Goal: Find specific page/section: Find specific page/section

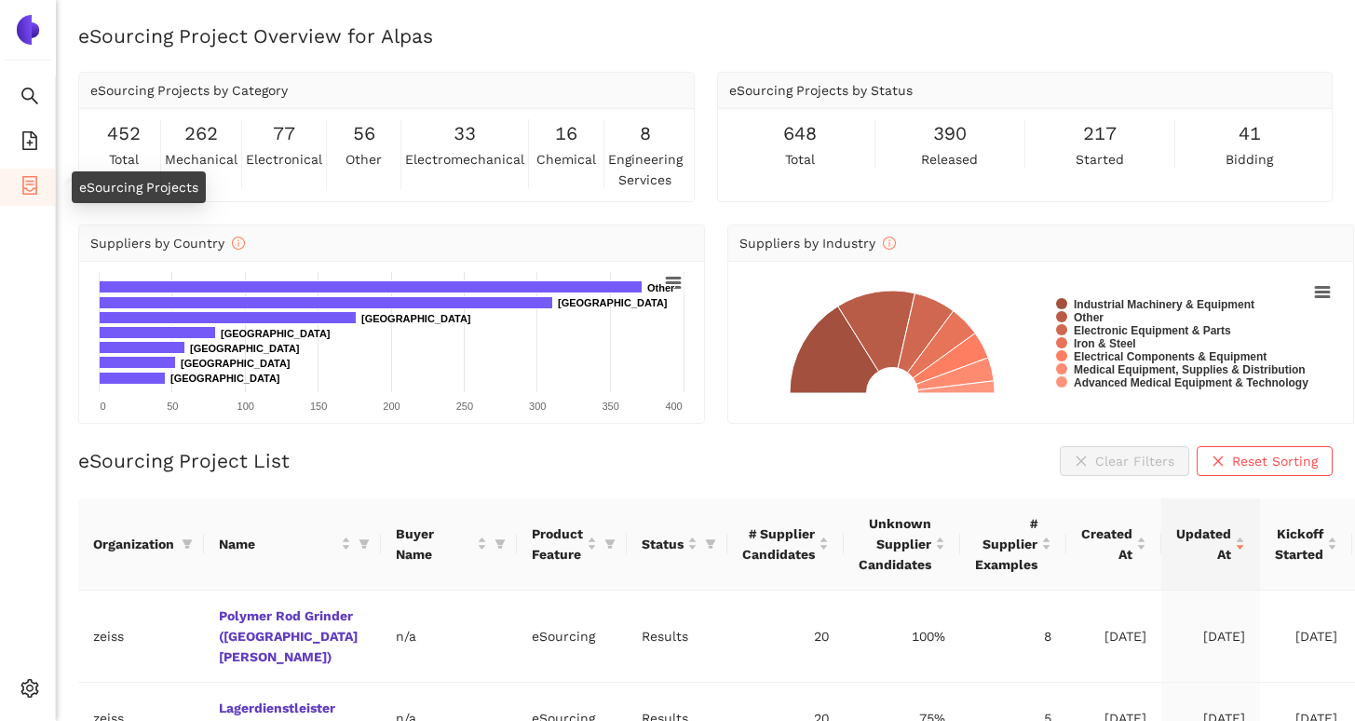
click at [29, 192] on icon "container" at bounding box center [29, 185] width 19 height 19
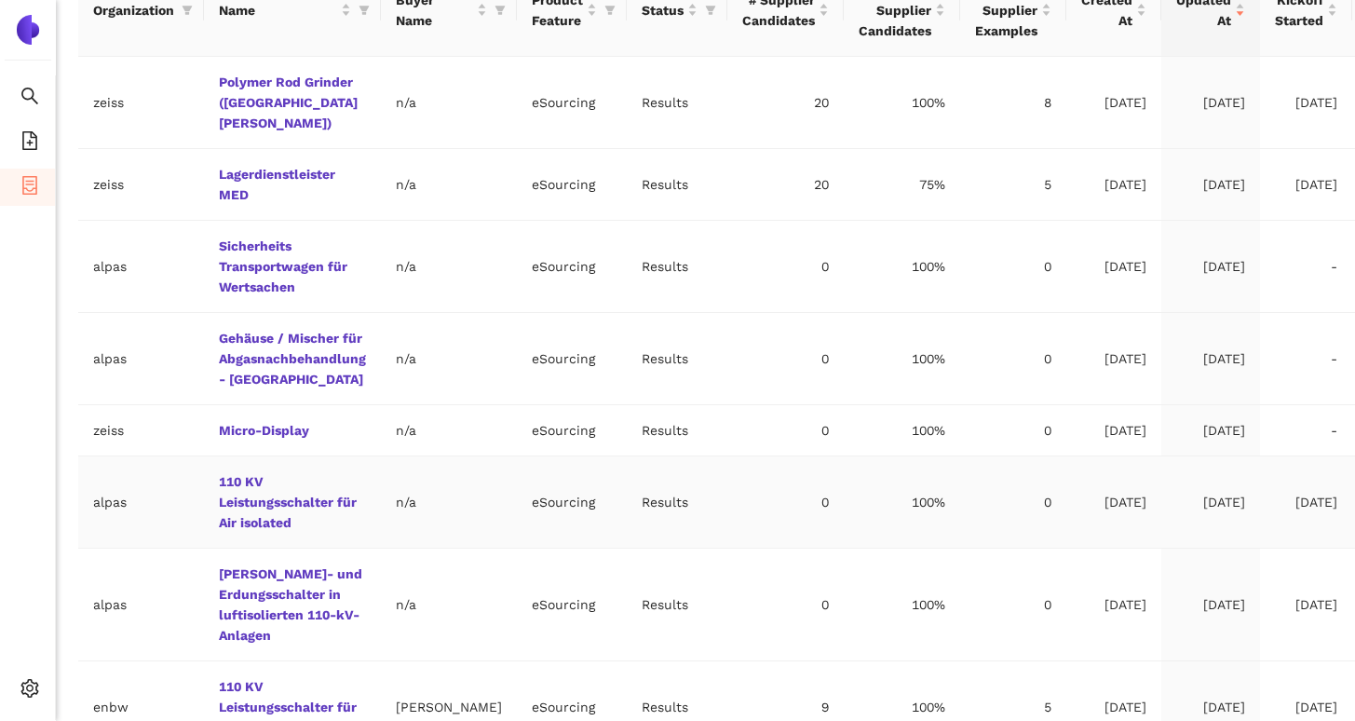
scroll to position [536, 0]
click at [0, 0] on link "Micro-Display" at bounding box center [0, 0] width 0 height 0
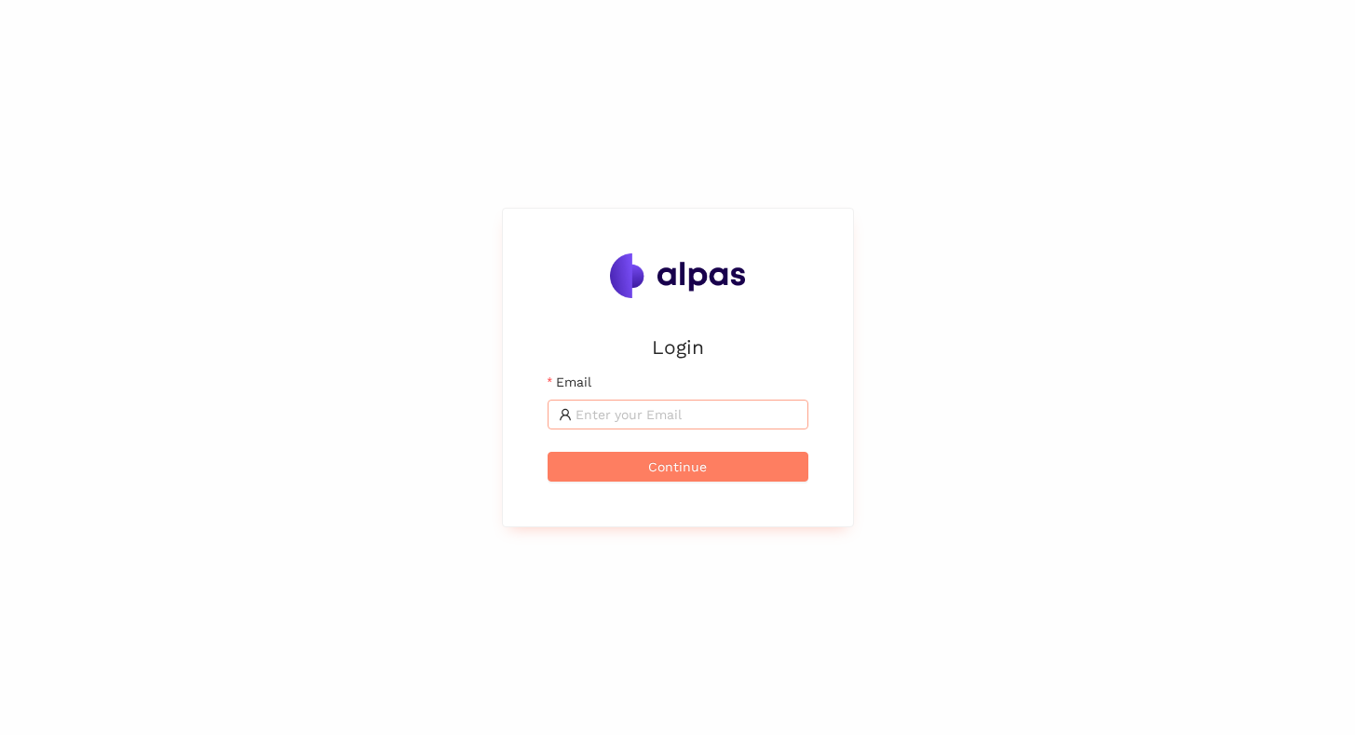
click at [656, 424] on input "Email" at bounding box center [687, 414] width 222 height 20
type input "maximilian.scharfe@alpas.ai"
click at [548, 452] on button "Continue" at bounding box center [678, 467] width 261 height 30
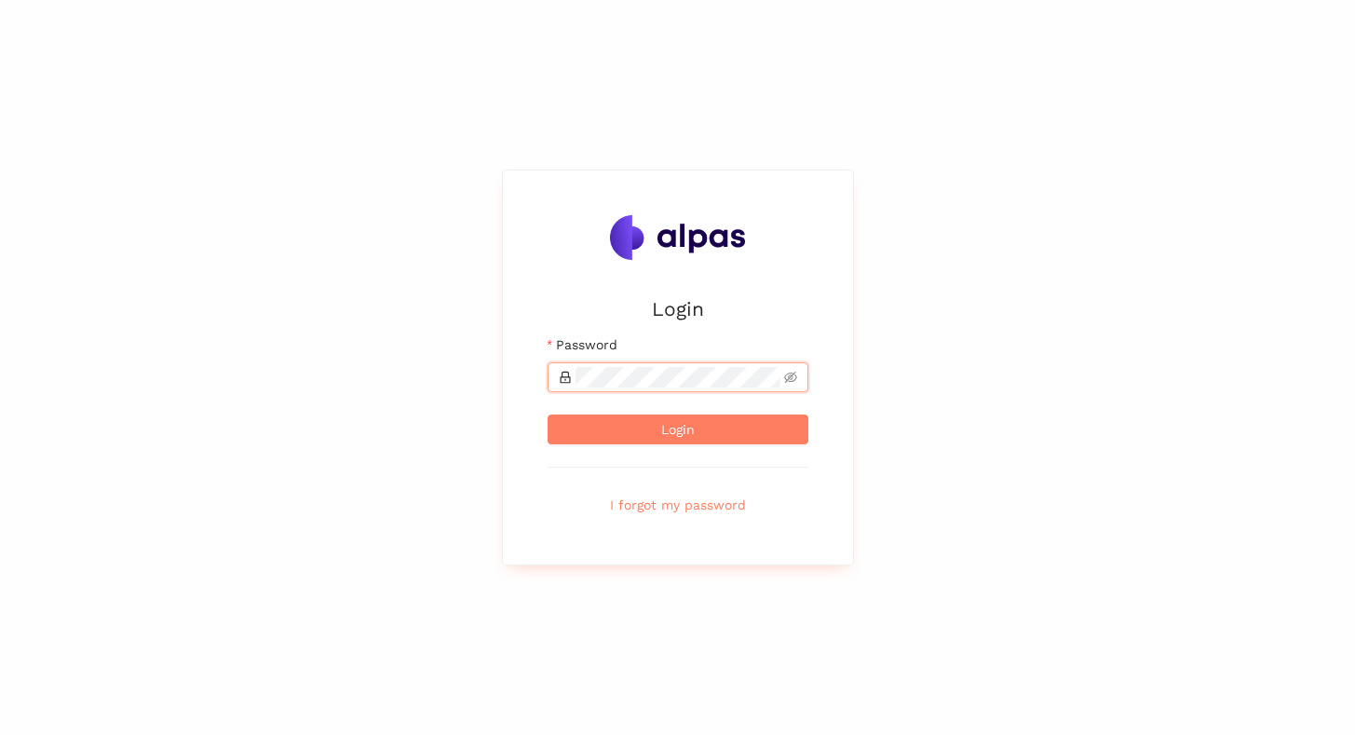
click at [548, 415] on button "Login" at bounding box center [678, 430] width 261 height 30
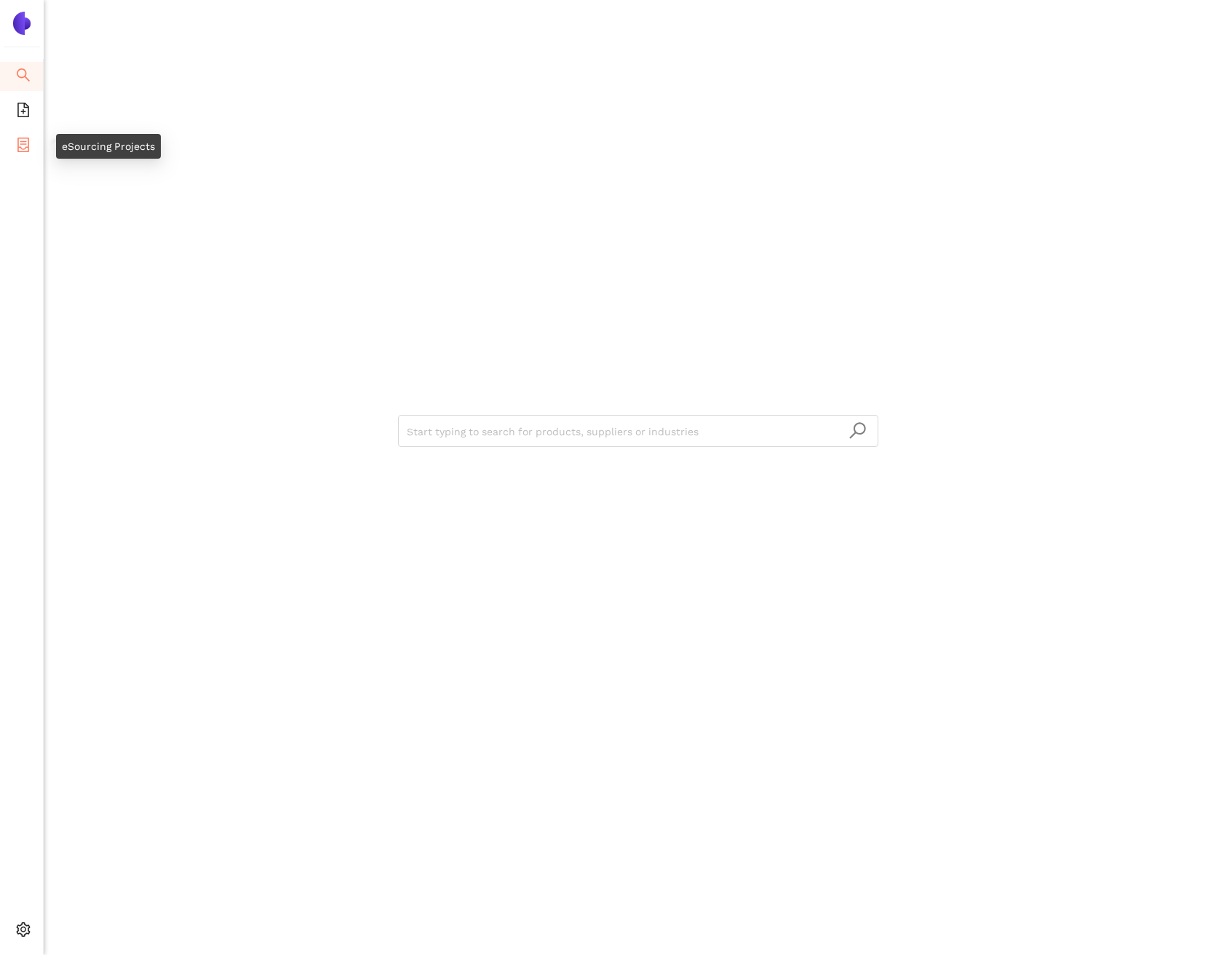
click at [14, 139] on li "eSourcing Projects" at bounding box center [21, 146] width 43 height 29
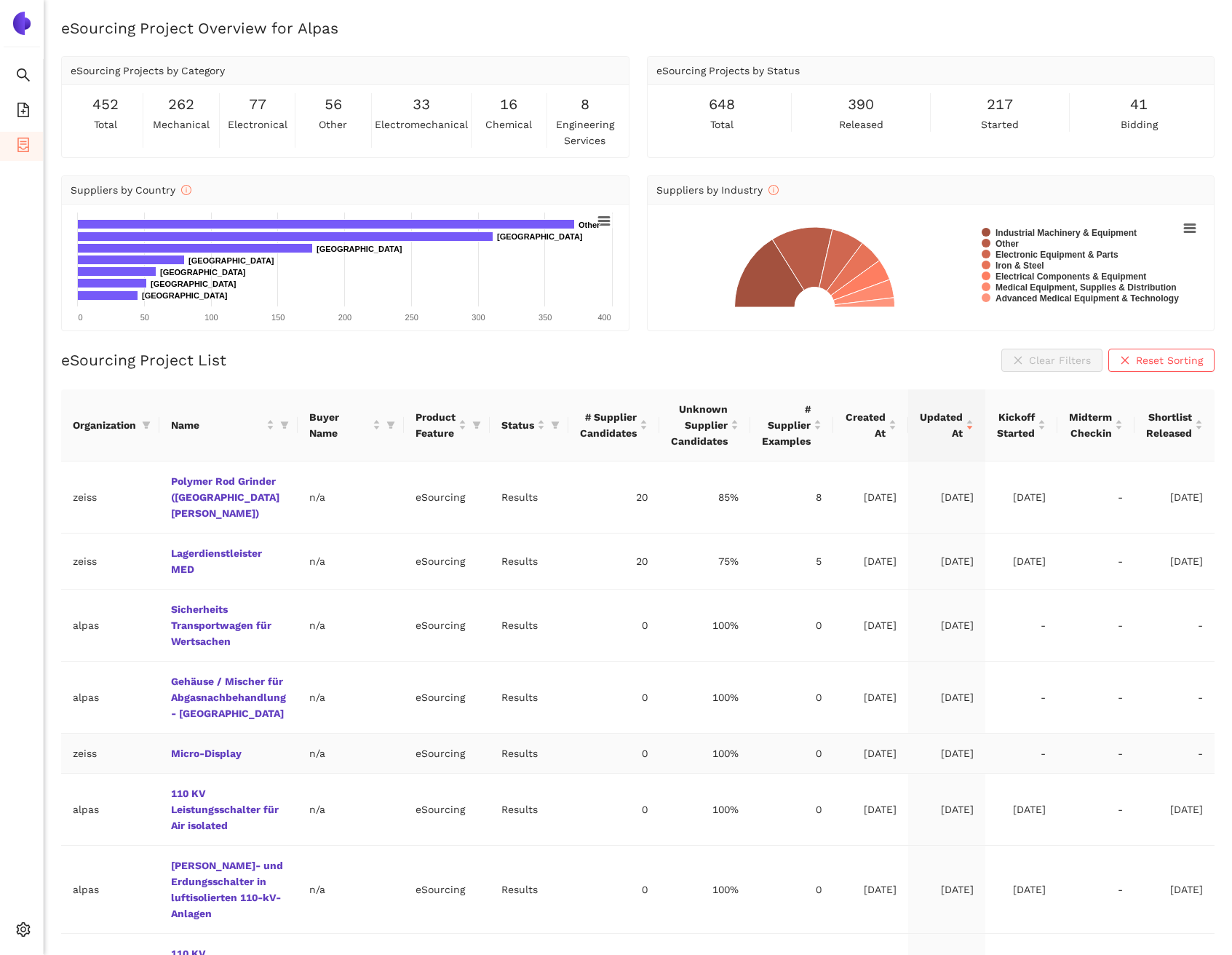
click at [225, 574] on td "Micro-Display" at bounding box center [228, 753] width 138 height 40
click at [0, 0] on link "Micro-Display" at bounding box center [0, 0] width 0 height 0
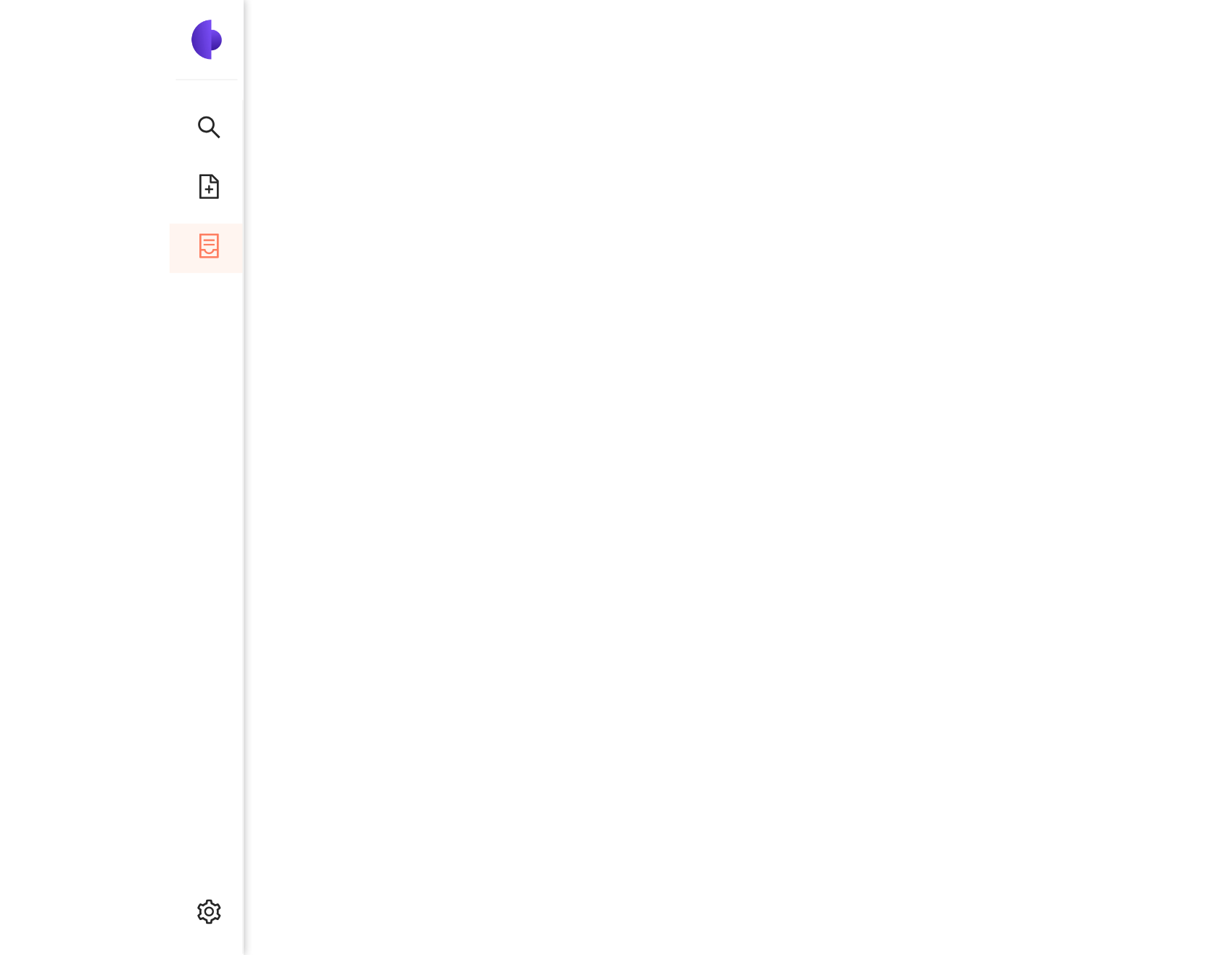
scroll to position [1246, 0]
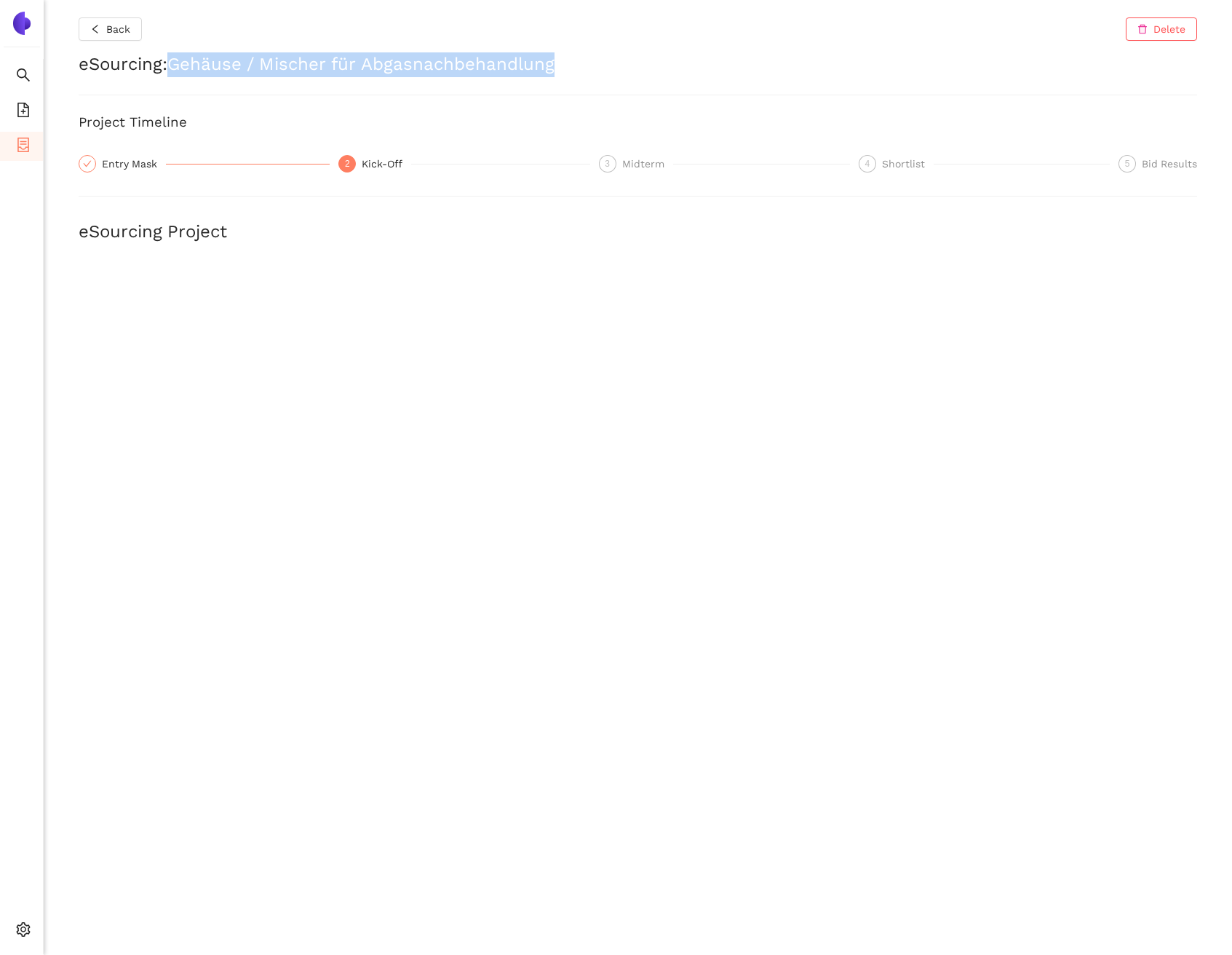
drag, startPoint x: 567, startPoint y: 66, endPoint x: 173, endPoint y: 62, distance: 394.0
click at [173, 62] on h2 "eSourcing : Gehäuse / Mischer für Abgasnachbehandlung" at bounding box center [638, 65] width 1119 height 25
copy h2 "Gehäuse / Mischer für Abgasnachbehandlung"
